Goal: Information Seeking & Learning: Learn about a topic

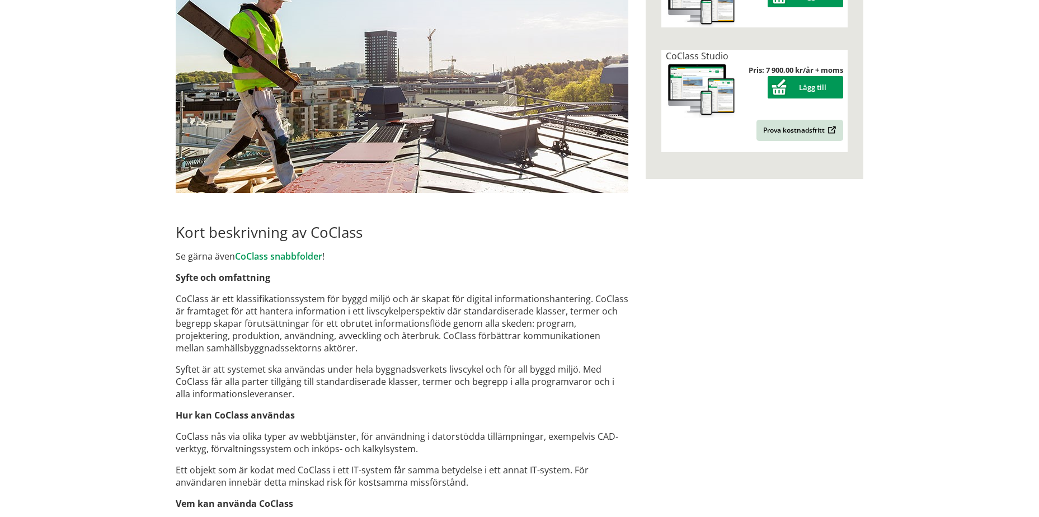
scroll to position [107, 0]
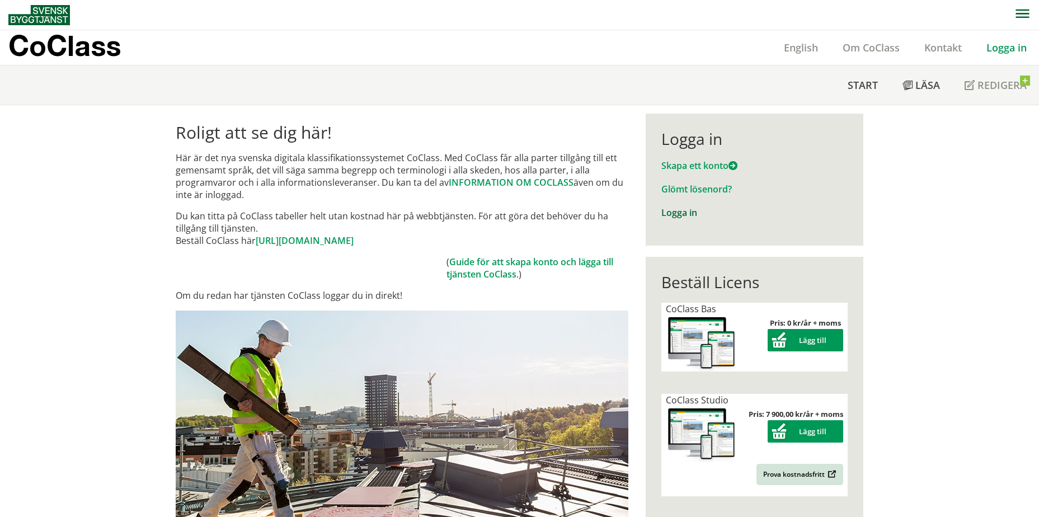
click at [685, 212] on link "Logga in" at bounding box center [680, 213] width 36 height 12
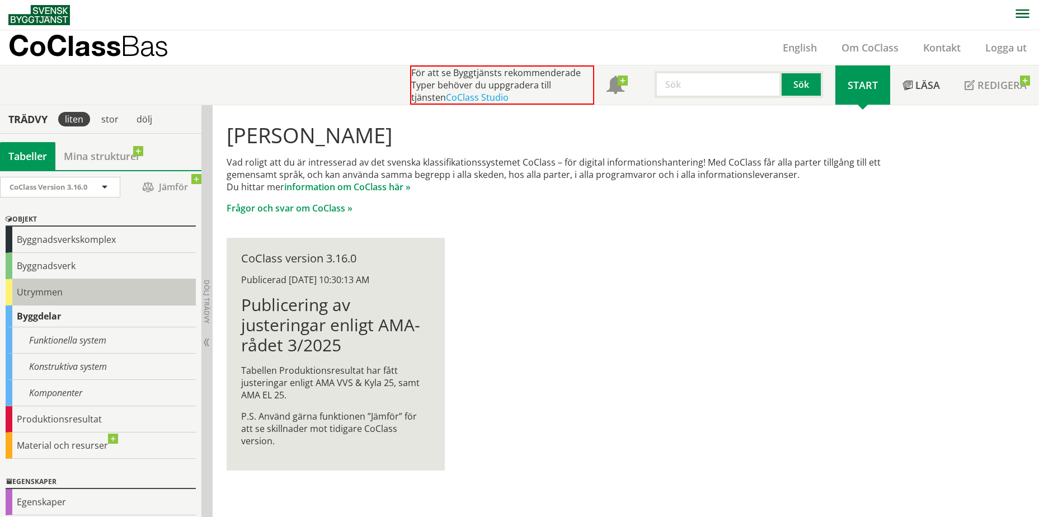
click at [82, 288] on div "Utrymmen" at bounding box center [101, 292] width 190 height 26
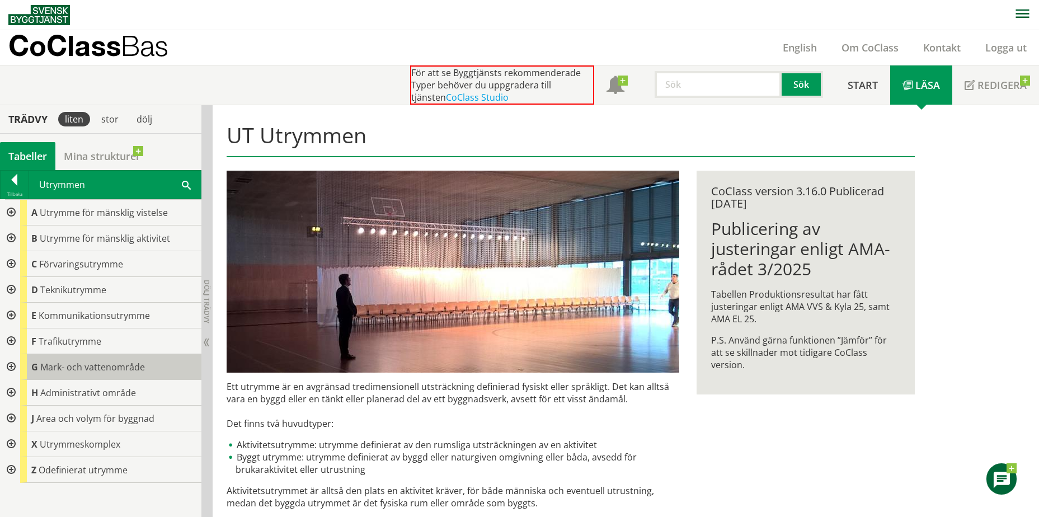
click at [45, 366] on span "Mark- och vattenområde" at bounding box center [92, 367] width 105 height 12
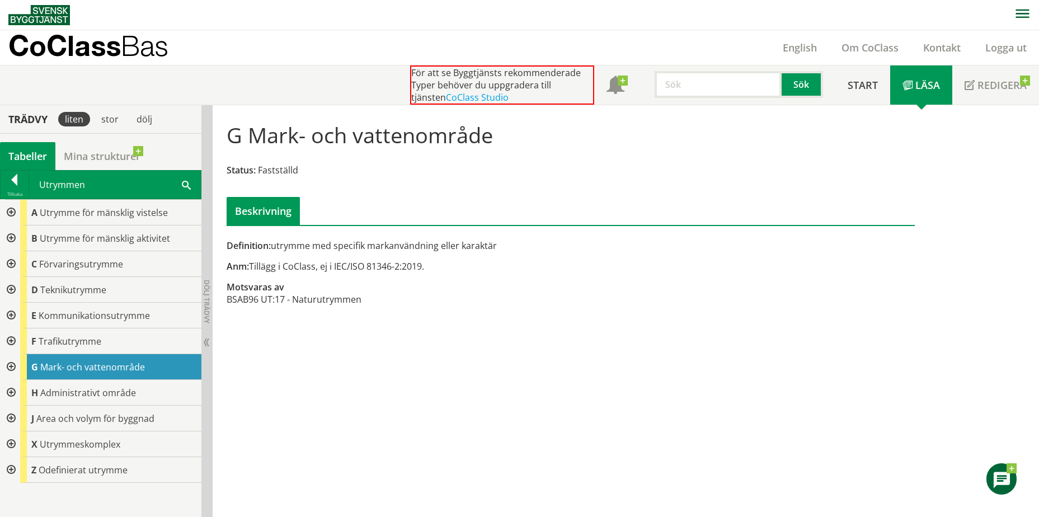
click at [11, 363] on div at bounding box center [10, 367] width 20 height 26
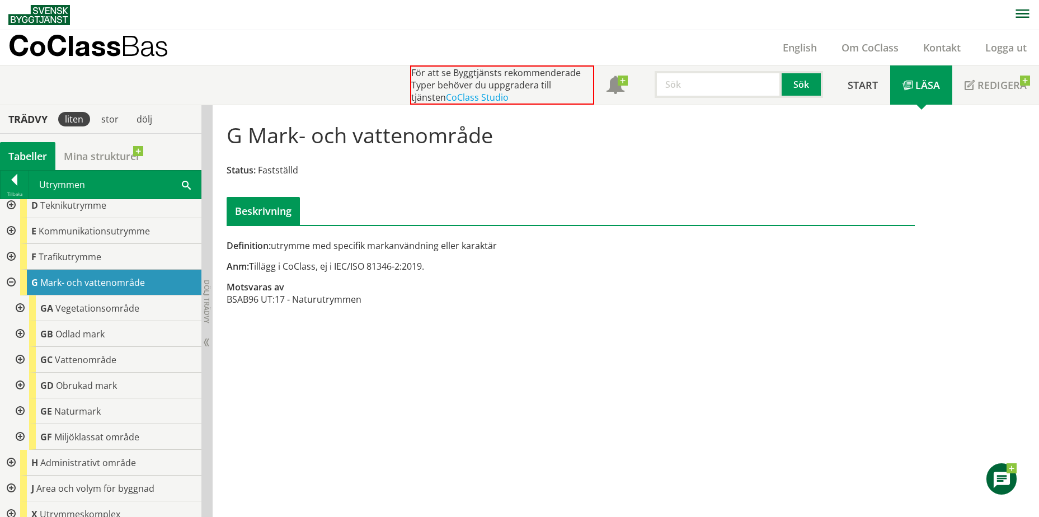
scroll to position [112, 0]
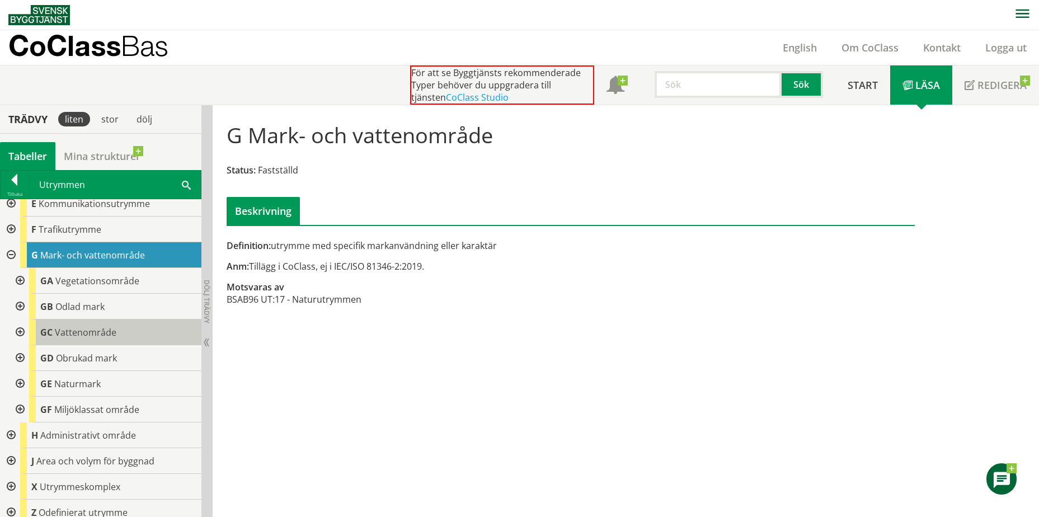
click at [103, 331] on span "Vattenområde" at bounding box center [86, 332] width 62 height 12
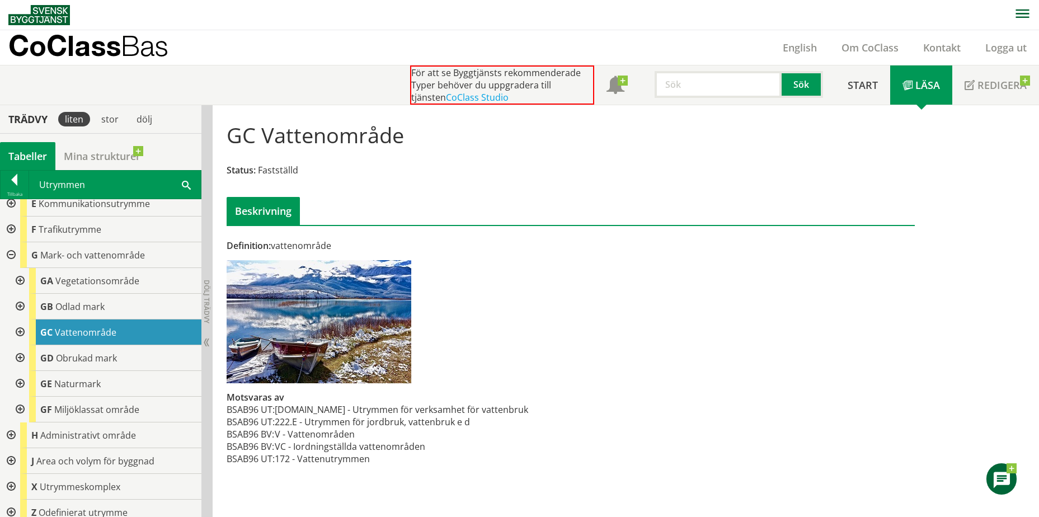
click at [21, 334] on div at bounding box center [19, 333] width 20 height 26
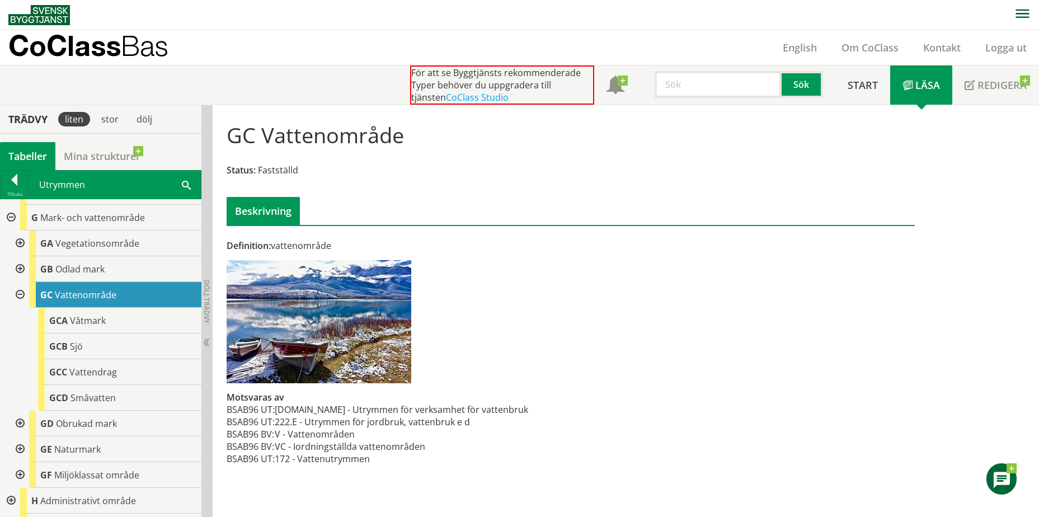
scroll to position [168, 0]
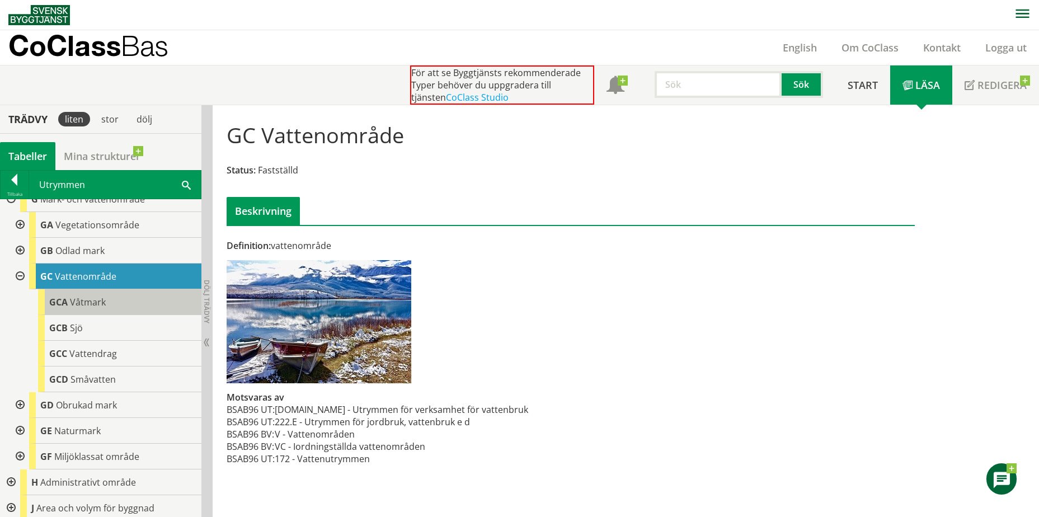
click at [119, 305] on div "GCA Våtmark" at bounding box center [119, 302] width 163 height 26
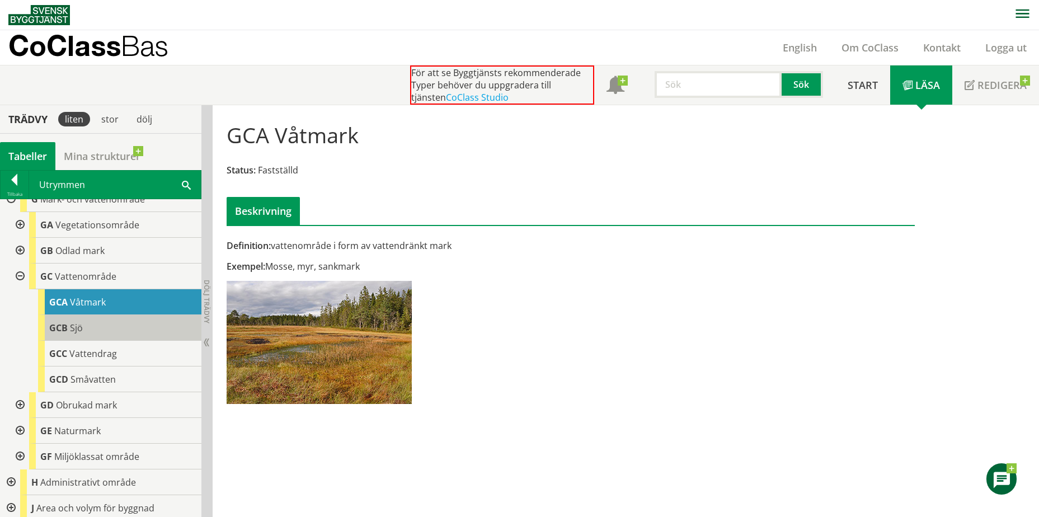
click at [115, 332] on div "GCB Sjö" at bounding box center [119, 328] width 163 height 26
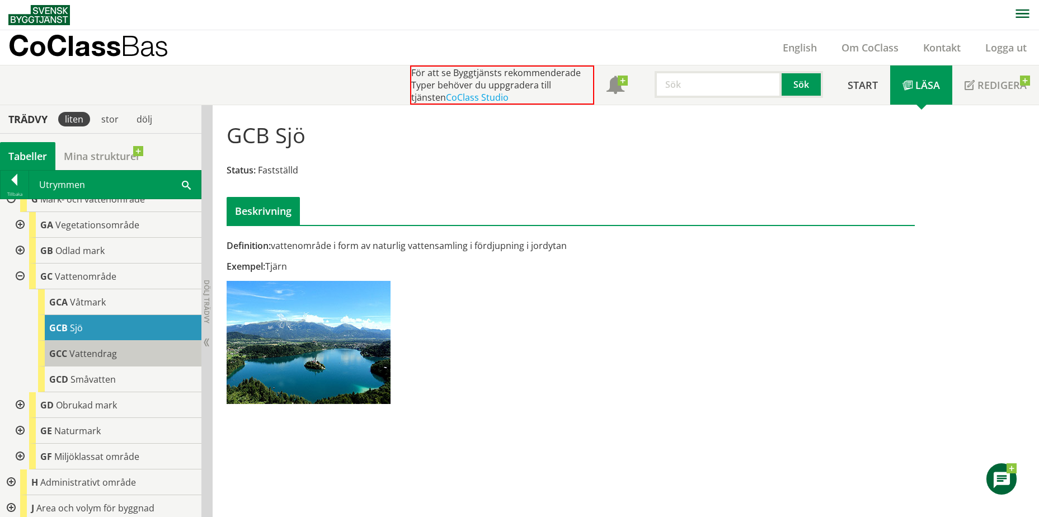
click at [118, 349] on div "GCC Vattendrag" at bounding box center [119, 354] width 163 height 26
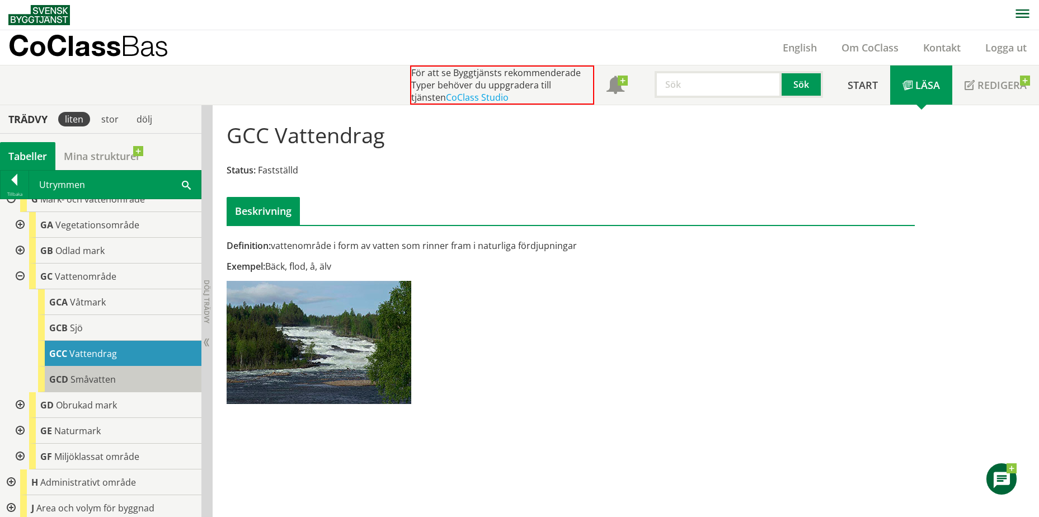
click at [131, 376] on div "GCD Småvatten" at bounding box center [119, 380] width 163 height 26
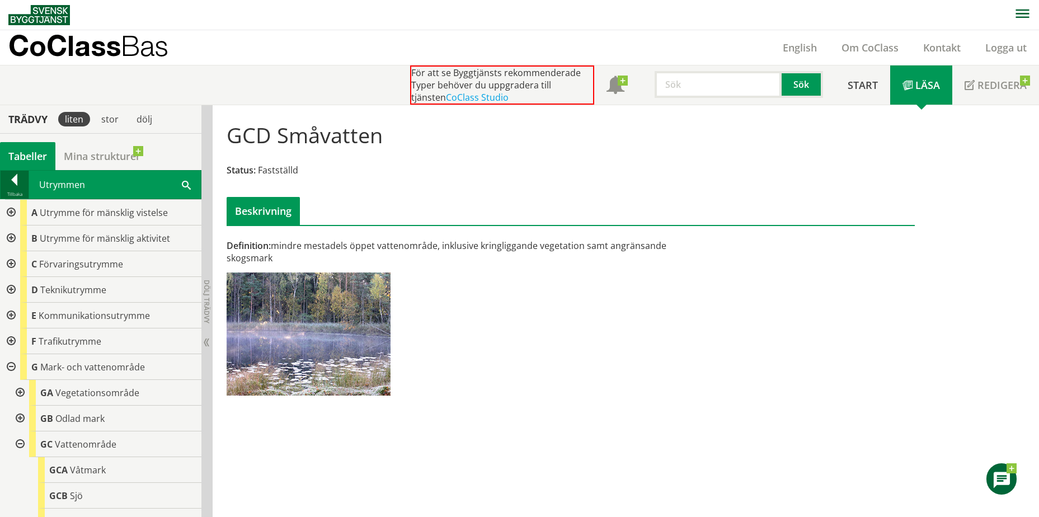
click at [15, 181] on div at bounding box center [15, 182] width 28 height 16
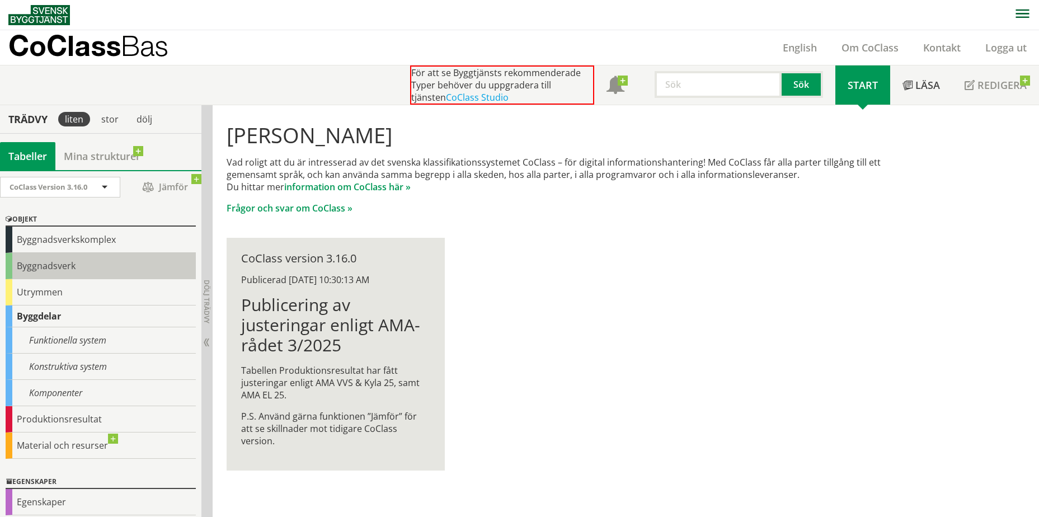
click at [73, 273] on div "Byggnadsverk" at bounding box center [101, 266] width 190 height 26
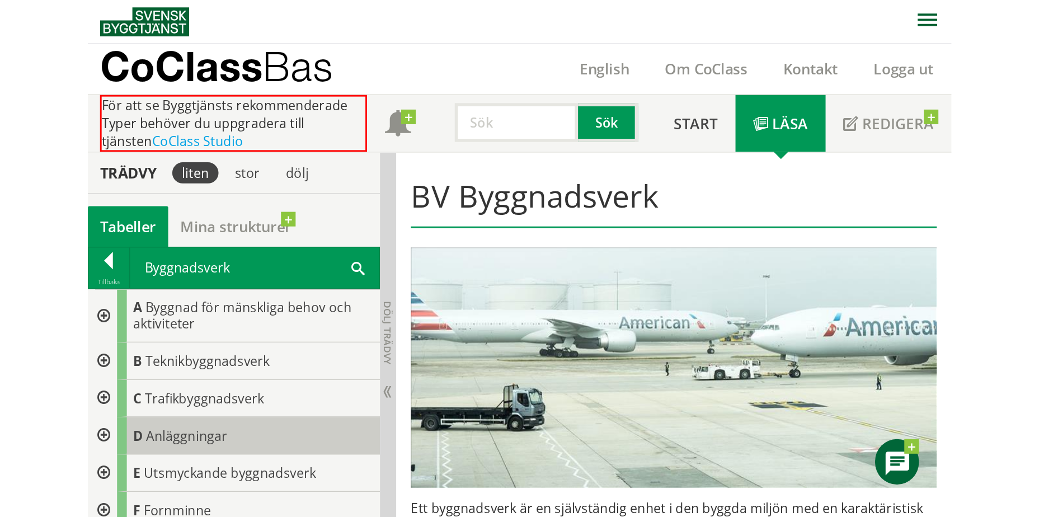
scroll to position [34, 0]
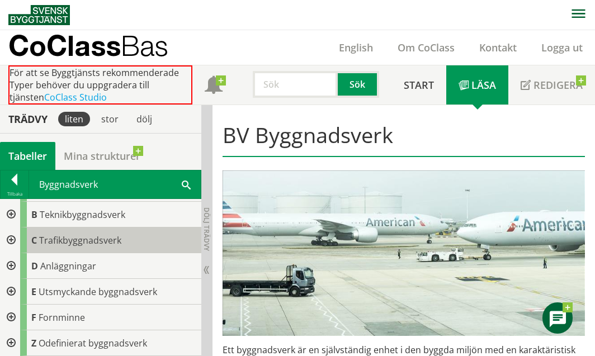
click at [115, 245] on span "Trafikbyggnadsverk" at bounding box center [80, 240] width 82 height 12
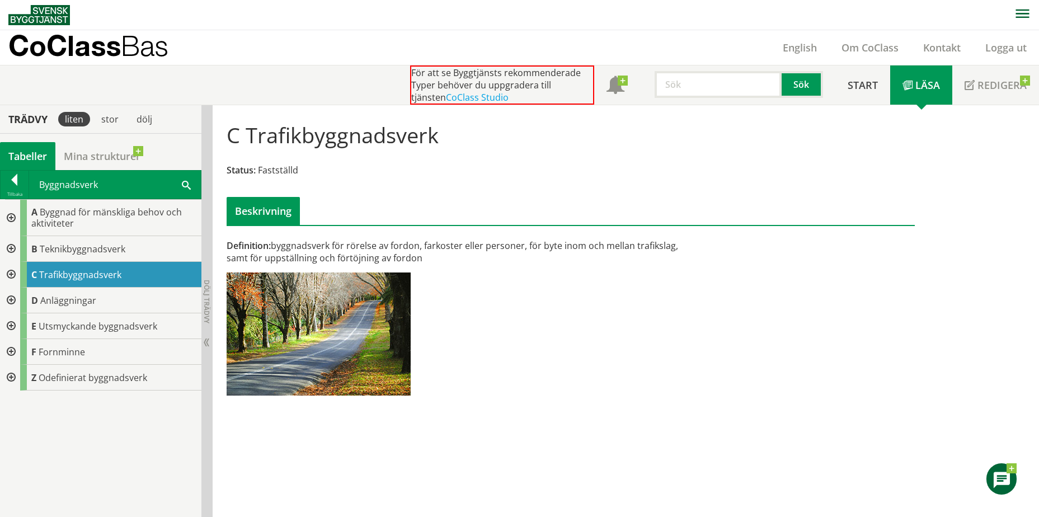
click at [13, 273] on div at bounding box center [10, 275] width 20 height 26
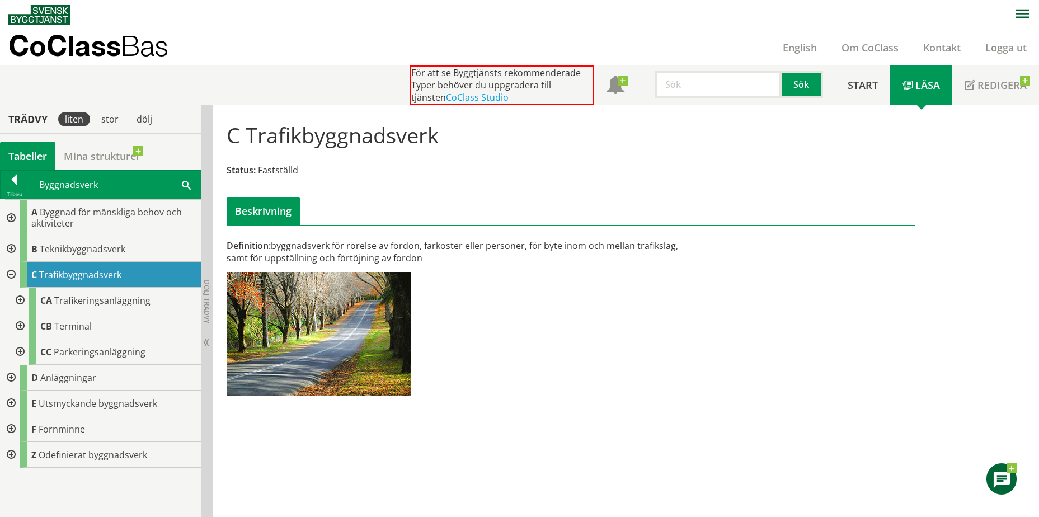
click at [21, 350] on div at bounding box center [19, 352] width 20 height 26
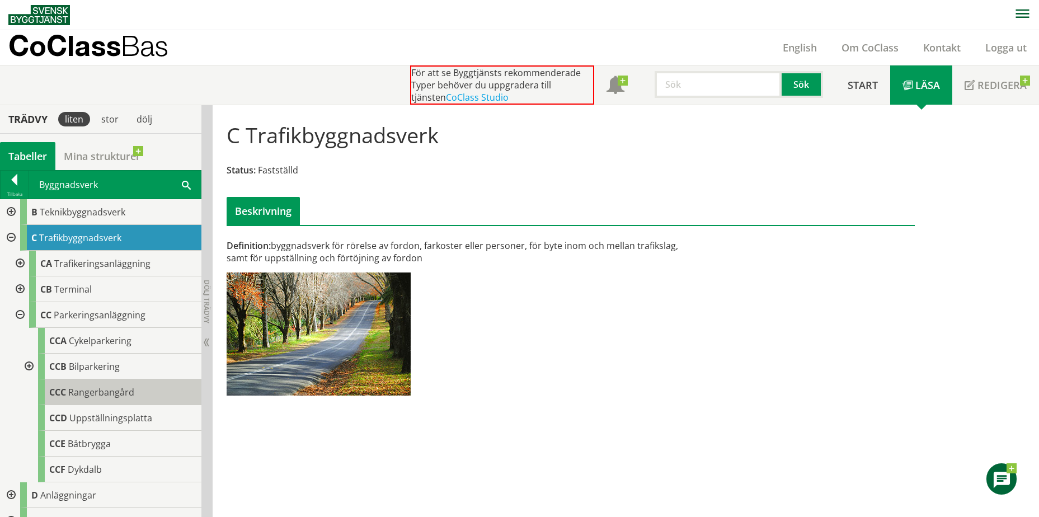
scroll to position [56, 0]
